Goal: Find specific page/section: Find specific page/section

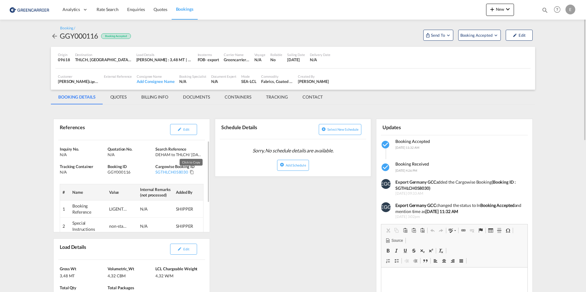
click at [190, 173] on md-icon "Click to Copy" at bounding box center [192, 172] width 4 height 4
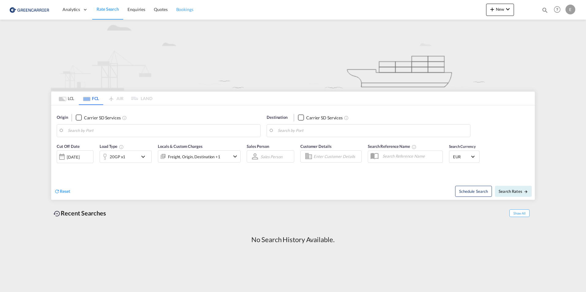
click at [186, 14] on link "Bookings" at bounding box center [185, 10] width 26 height 20
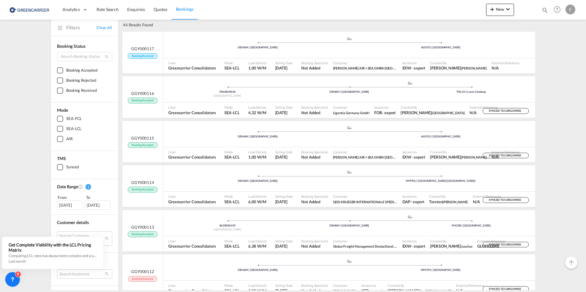
scroll to position [31, 0]
